Goal: Check status: Check status

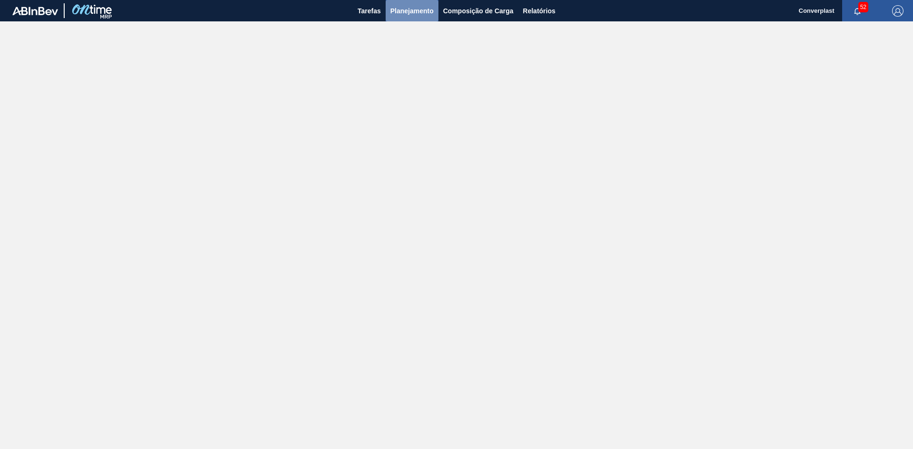
click at [389, 12] on button "Planejamento" at bounding box center [411, 10] width 53 height 21
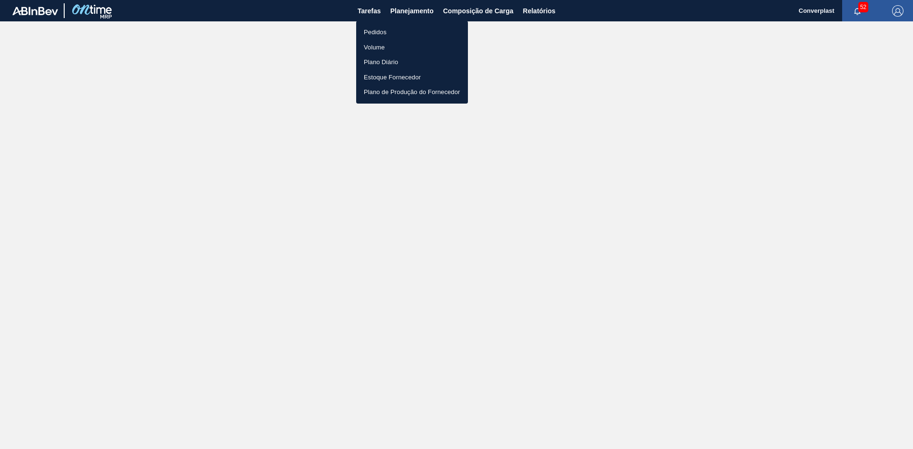
click at [401, 33] on li "Pedidos" at bounding box center [412, 32] width 112 height 15
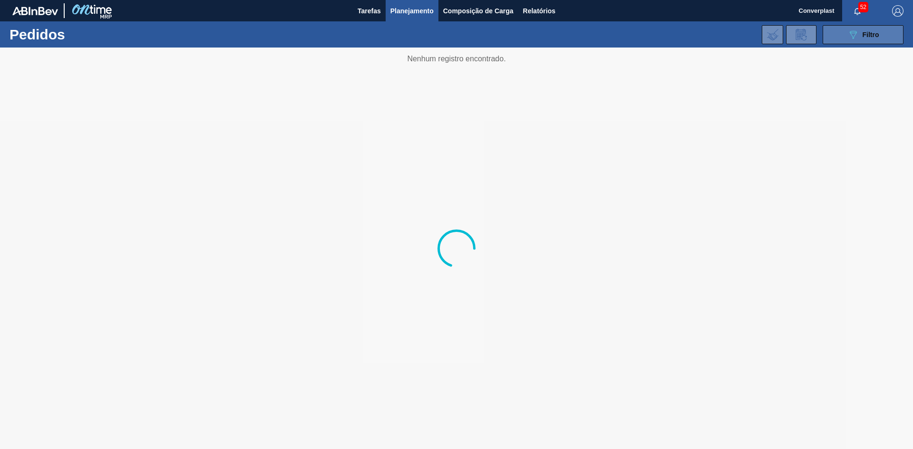
click at [861, 29] on div "089F7B8B-B2A5-4AFE-B5C0-19BA573D28AC Filtro" at bounding box center [863, 34] width 32 height 11
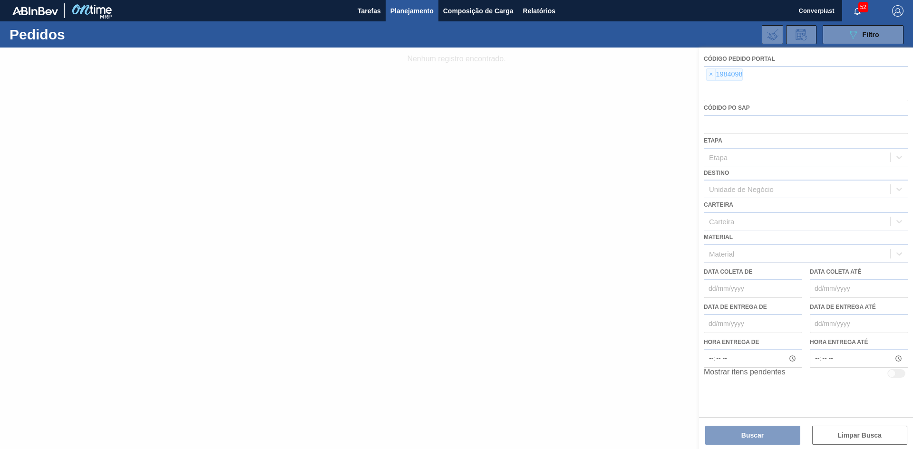
click at [710, 75] on div at bounding box center [456, 249] width 913 height 402
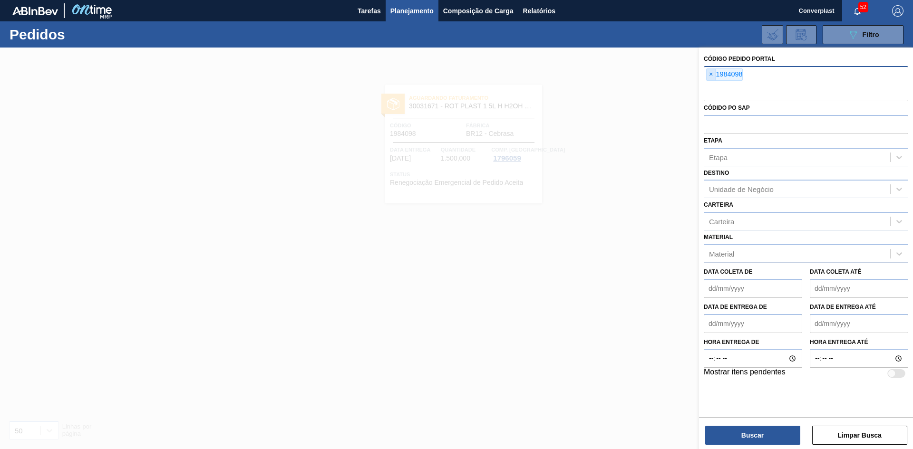
click at [710, 77] on span "×" at bounding box center [710, 74] width 9 height 11
paste input "1975763"
type input "1975763"
click at [756, 439] on button "Buscar" at bounding box center [752, 435] width 95 height 19
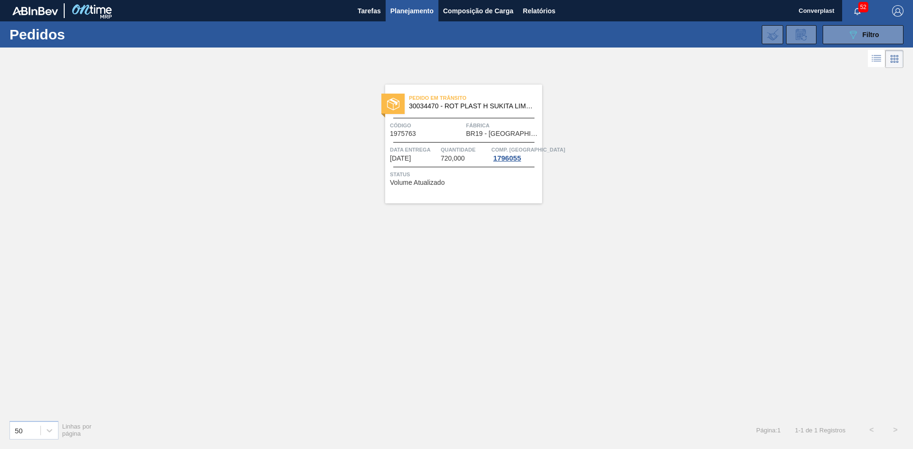
click at [506, 135] on span "BR19 - [GEOGRAPHIC_DATA]" at bounding box center [503, 133] width 74 height 7
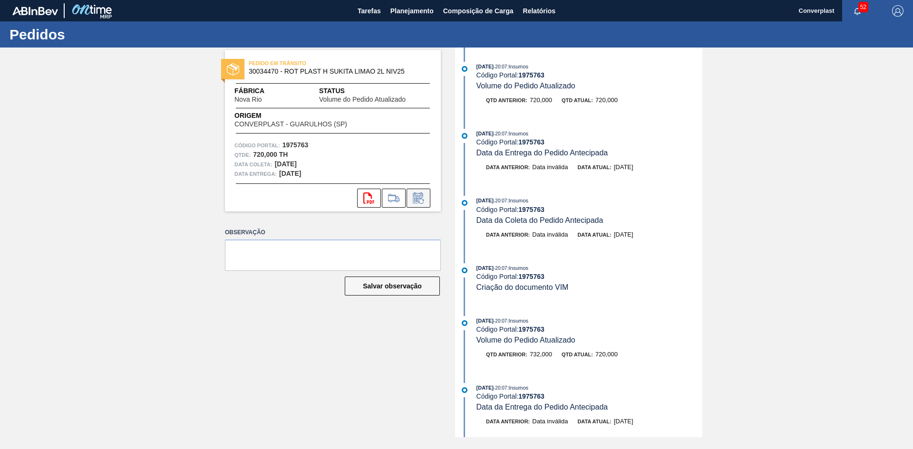
click at [416, 191] on button at bounding box center [418, 198] width 24 height 19
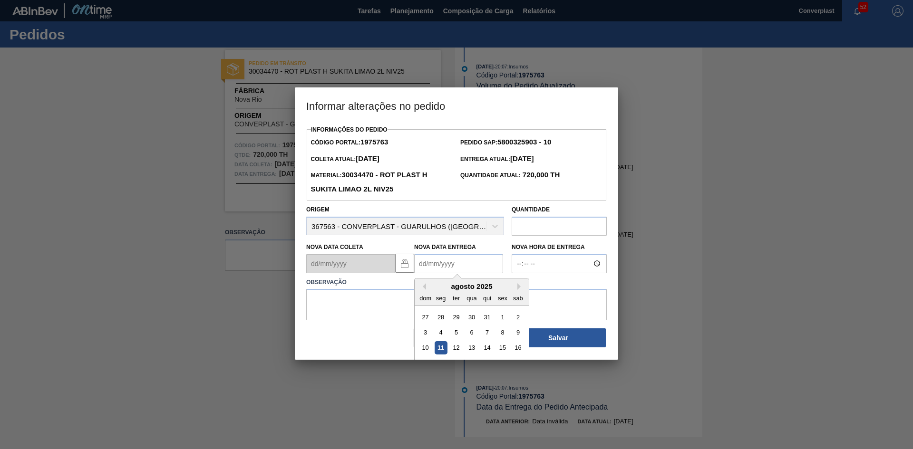
click at [457, 260] on Entrega "Nova Data Entrega" at bounding box center [458, 263] width 89 height 19
type Entrega "[DATE]"
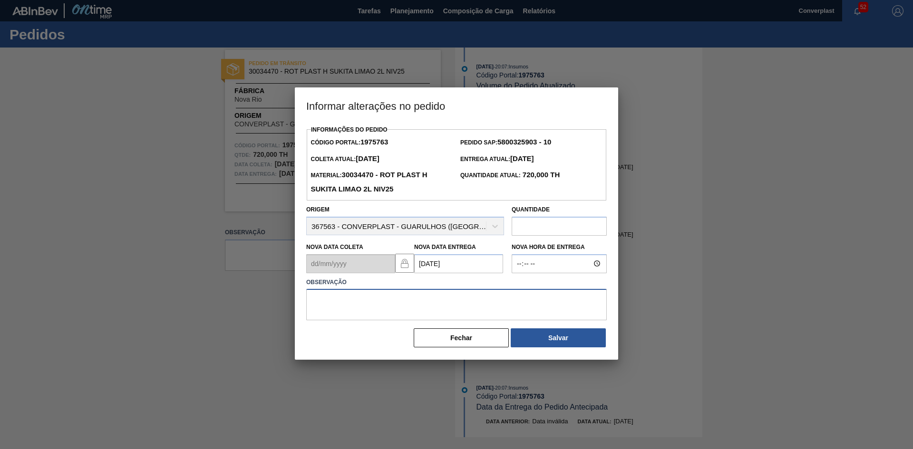
click at [326, 309] on textarea at bounding box center [456, 304] width 300 height 31
type textarea "ajuste data"
click at [569, 342] on button "Salvar" at bounding box center [557, 337] width 95 height 19
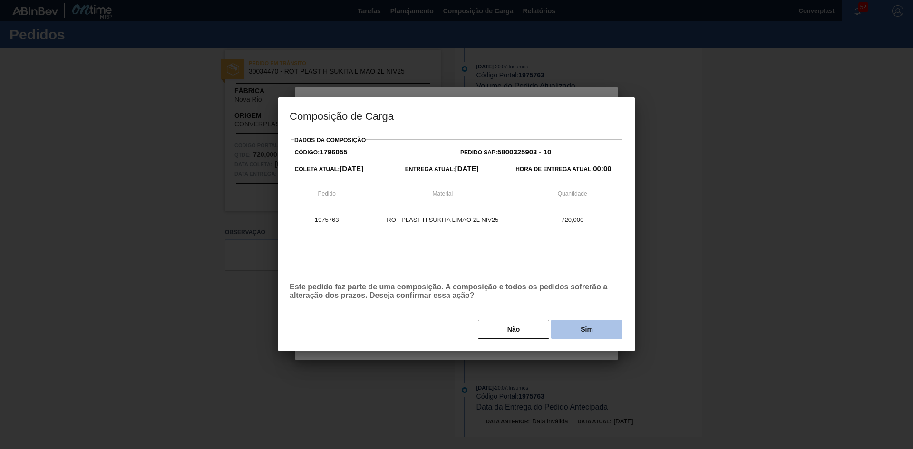
click at [576, 328] on button "Sim" at bounding box center [586, 329] width 71 height 19
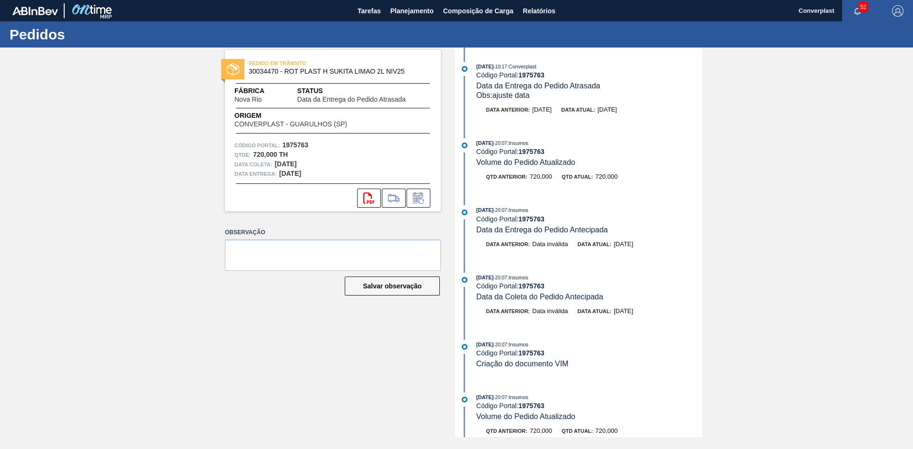
click at [347, 333] on div "PEDIDO EM TRÂNSITO 30034470 - ROT PLAST H SUKITA LIMAO 2L NIV25 Fábrica Nova Ri…" at bounding box center [326, 243] width 230 height 390
